Goal: Find specific page/section: Find specific page/section

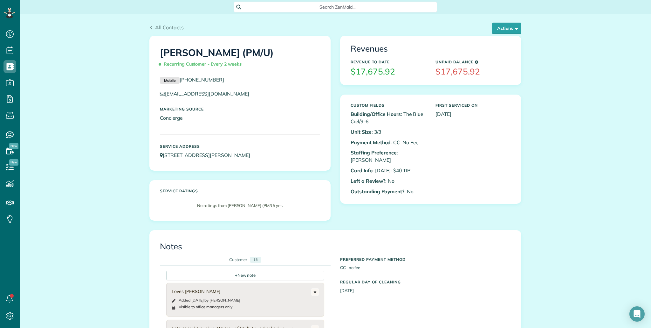
scroll to position [3, 3]
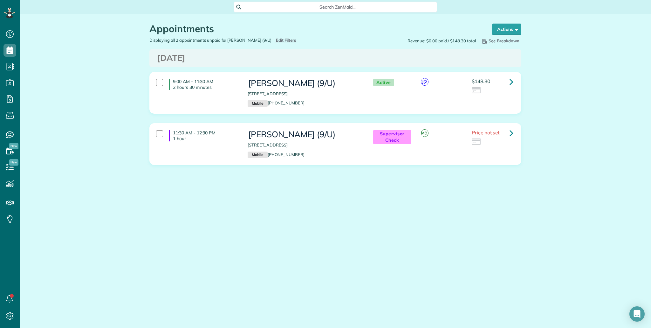
scroll to position [3, 3]
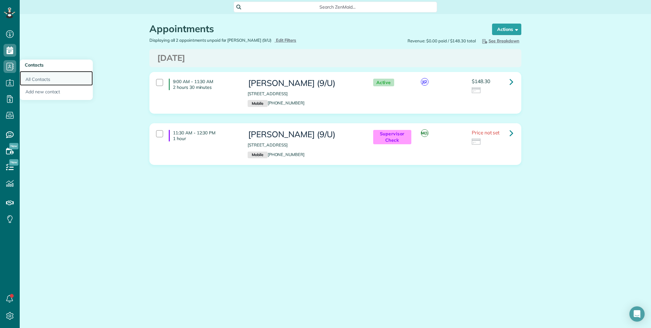
click at [37, 77] on link "All Contacts" at bounding box center [56, 78] width 73 height 15
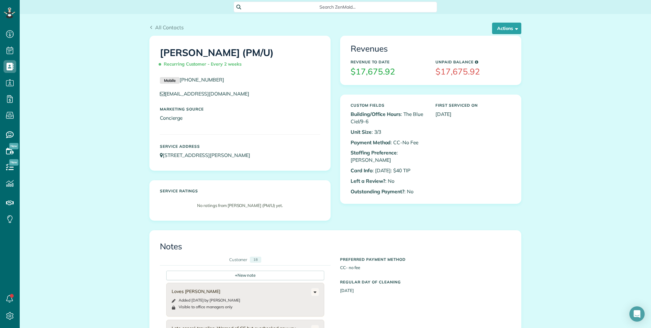
scroll to position [328, 20]
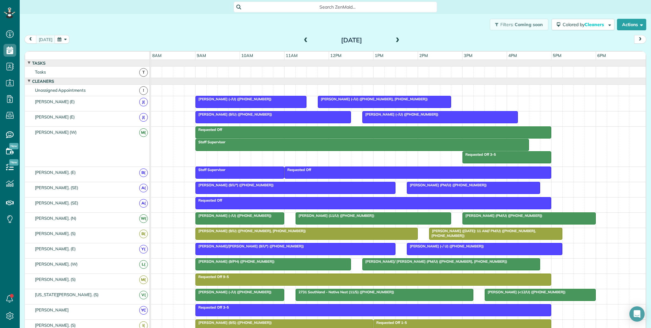
scroll to position [3, 3]
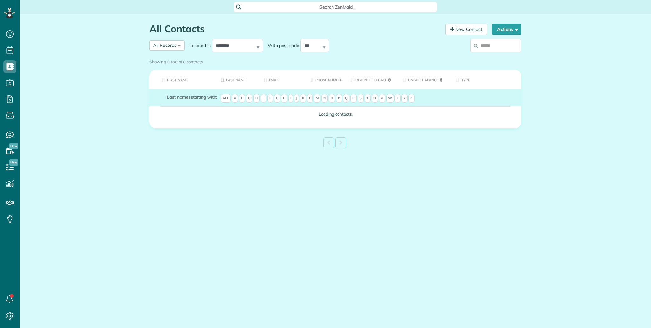
scroll to position [3, 3]
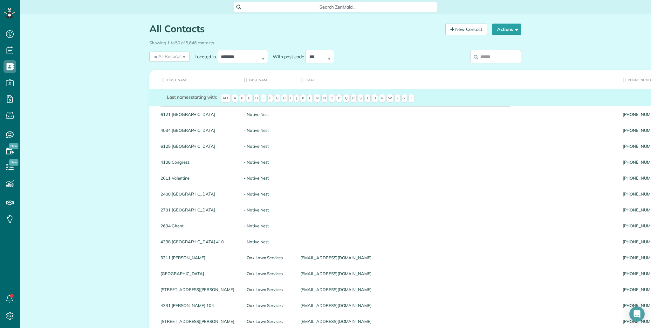
click at [483, 55] on input "search" at bounding box center [496, 56] width 51 height 13
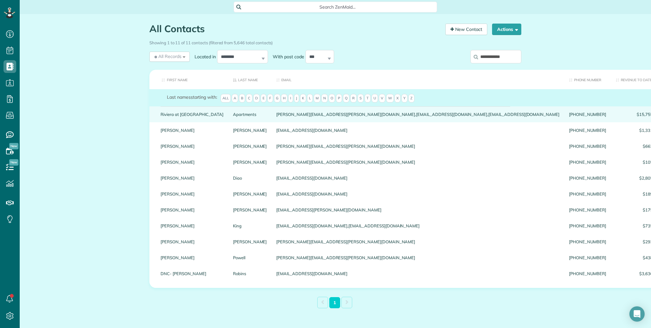
type input "**********"
click at [189, 114] on link "Riviera at West Village" at bounding box center [192, 114] width 63 height 4
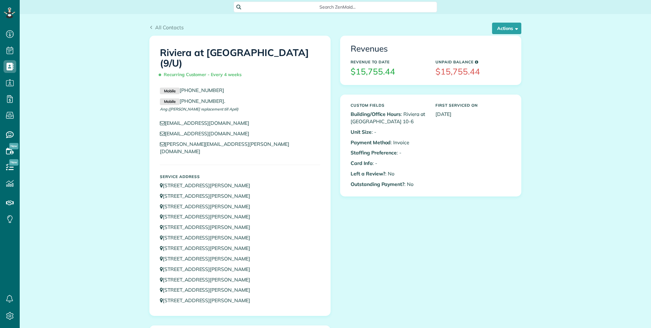
scroll to position [3, 3]
click at [508, 29] on button "Actions" at bounding box center [506, 28] width 29 height 11
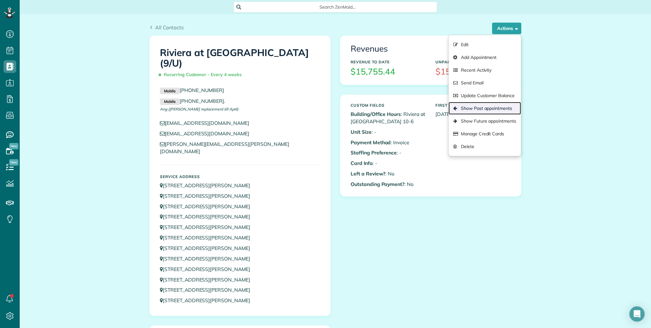
click at [497, 107] on link "Show Past appointments" at bounding box center [485, 108] width 73 height 13
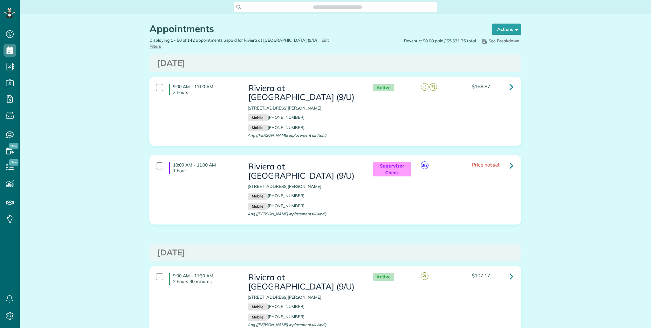
scroll to position [3, 3]
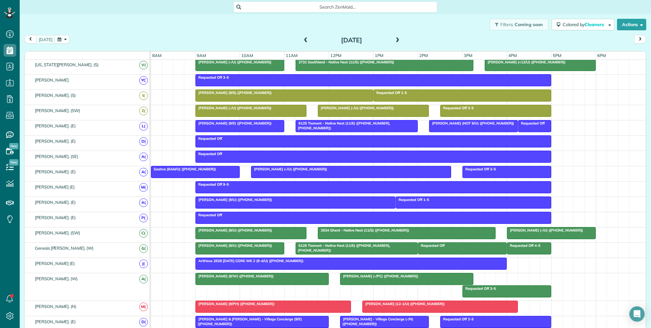
scroll to position [230, 0]
